Goal: Navigation & Orientation: Find specific page/section

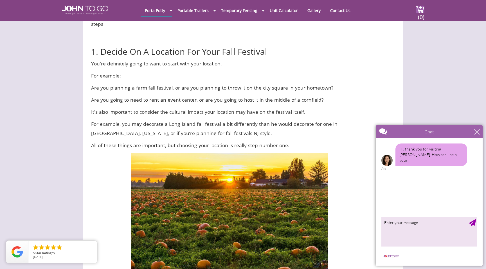
scroll to position [292, 0]
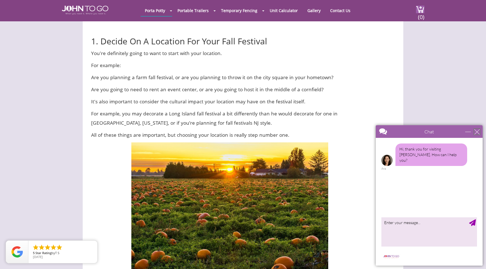
click at [477, 132] on div "close" at bounding box center [477, 132] width 6 height 6
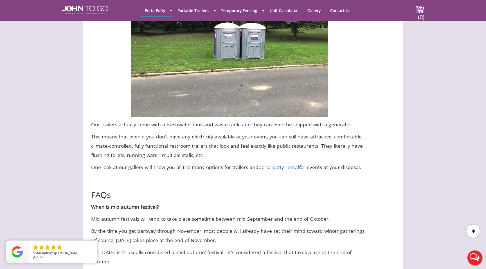
scroll to position [1518, 0]
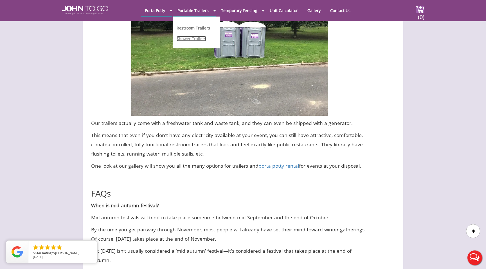
click at [185, 37] on link "Shower Trailers" at bounding box center [192, 38] width 30 height 5
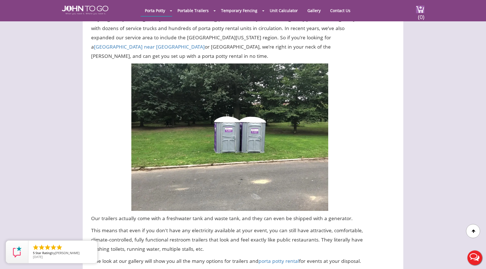
scroll to position [1417, 0]
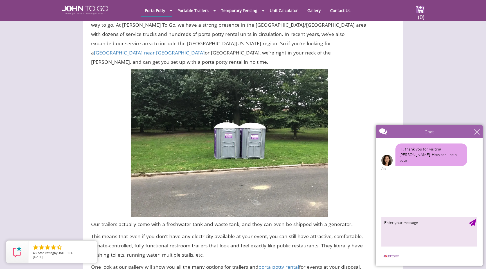
click at [476, 132] on div "close" at bounding box center [477, 132] width 6 height 6
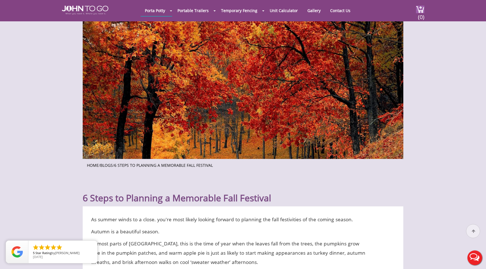
scroll to position [0, 0]
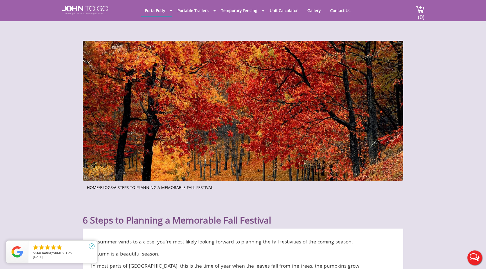
click at [93, 245] on icon "close" at bounding box center [92, 247] width 6 height 6
